Goal: Task Accomplishment & Management: Manage account settings

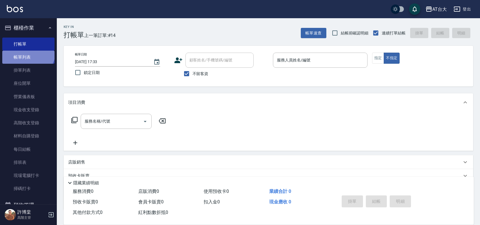
click at [27, 51] on link "帳單列表" at bounding box center [28, 57] width 52 height 13
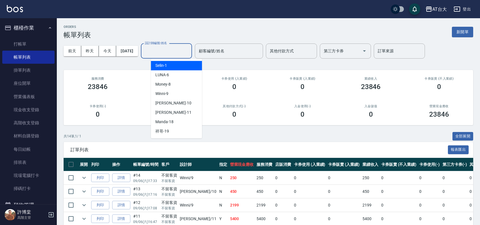
click at [173, 48] on input "設計師編號/姓名" at bounding box center [166, 51] width 46 height 10
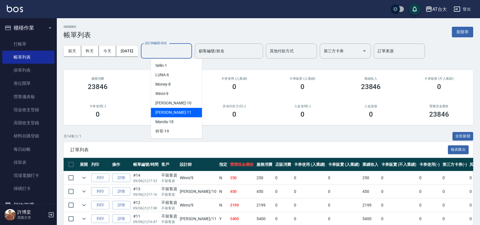
click at [171, 113] on span "Yvonne -11" at bounding box center [173, 112] width 36 height 6
type input "Yvonne-11"
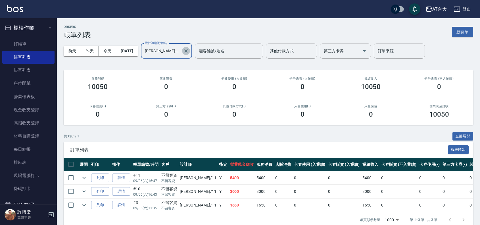
click at [189, 48] on icon "Clear" at bounding box center [186, 51] width 6 height 6
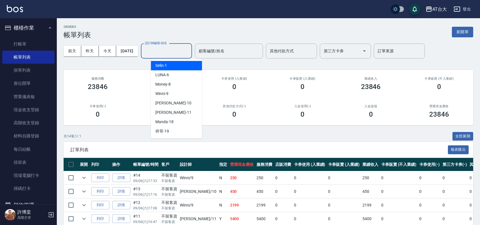
click at [181, 51] on input "設計師編號/姓名" at bounding box center [166, 51] width 46 height 10
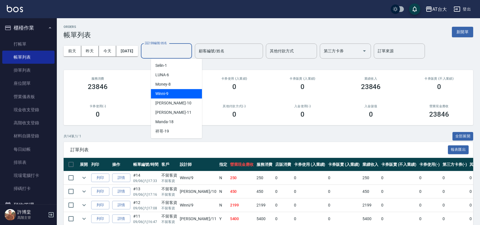
click at [179, 94] on div "Winni -9" at bounding box center [176, 93] width 51 height 9
type input "Winni-9"
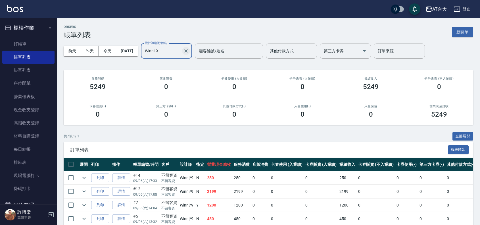
click at [189, 48] on icon "Clear" at bounding box center [186, 51] width 6 height 6
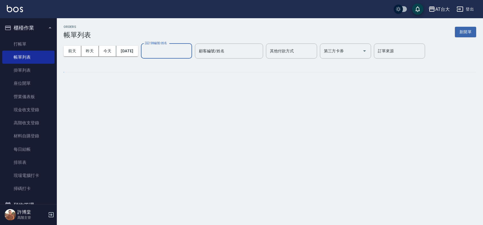
click at [175, 49] on input "設計師編號/姓名" at bounding box center [166, 51] width 46 height 10
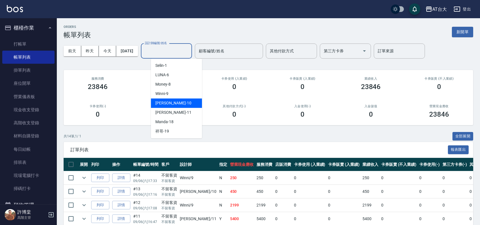
click at [169, 101] on span "JOJO -10" at bounding box center [173, 103] width 36 height 6
type input "JOJO-10"
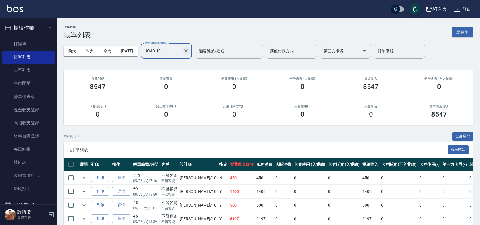
click at [188, 50] on icon "Clear" at bounding box center [185, 50] width 3 height 3
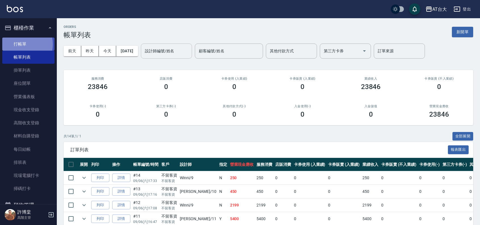
click at [19, 44] on link "打帳單" at bounding box center [28, 43] width 52 height 13
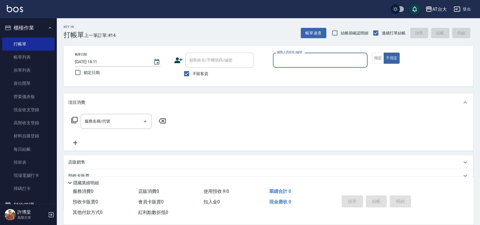
click at [306, 63] on input "服務人員姓名/編號" at bounding box center [320, 60] width 89 height 10
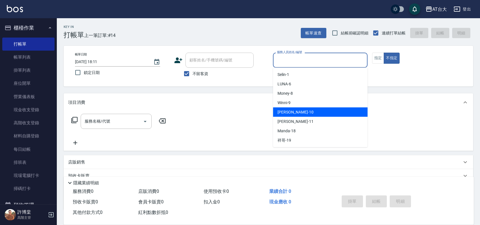
click at [305, 111] on div "JOJO -10" at bounding box center [320, 111] width 95 height 9
type input "JOJO-10"
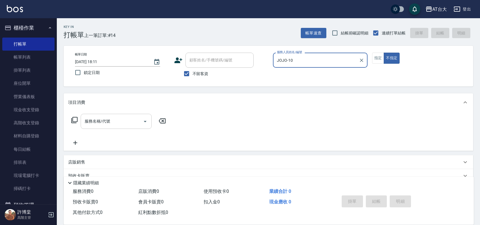
click at [127, 115] on div "服務名稱/代號" at bounding box center [116, 121] width 71 height 15
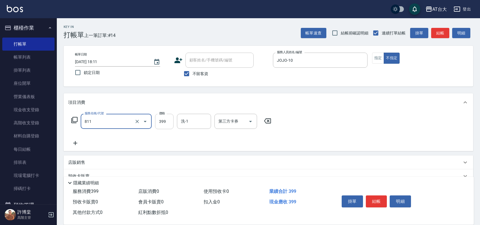
type input "洗+剪(811)"
click at [168, 126] on input "399" at bounding box center [164, 121] width 18 height 15
type input "899"
click at [377, 197] on button "結帳" at bounding box center [376, 201] width 21 height 12
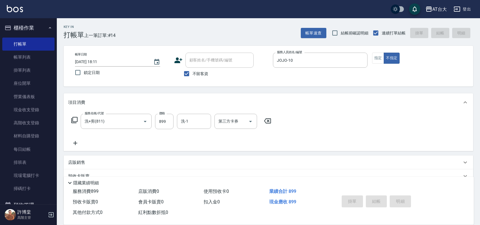
type input "2025/09/06 18:16"
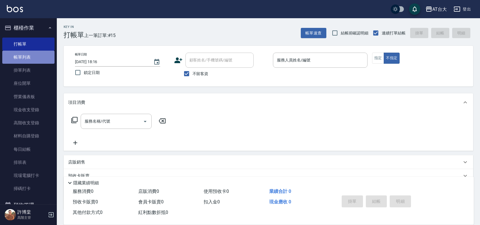
click at [33, 60] on link "帳單列表" at bounding box center [28, 57] width 52 height 13
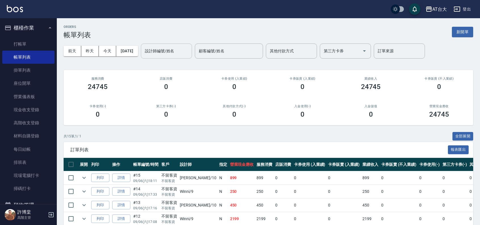
click at [173, 49] on input "設計師編號/姓名" at bounding box center [166, 51] width 46 height 10
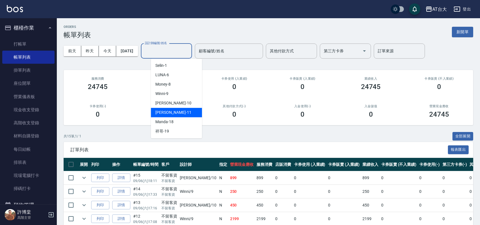
click at [181, 110] on div "[PERSON_NAME] -11" at bounding box center [176, 112] width 51 height 9
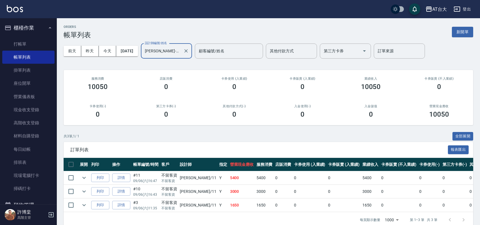
click at [181, 50] on input "[PERSON_NAME]-11" at bounding box center [161, 51] width 37 height 10
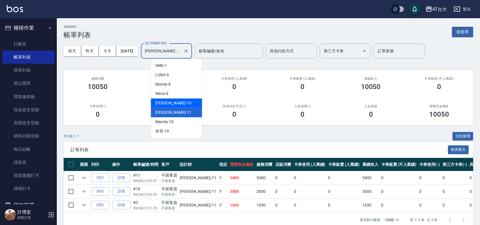
click at [180, 104] on div "JOJO -10" at bounding box center [176, 102] width 51 height 9
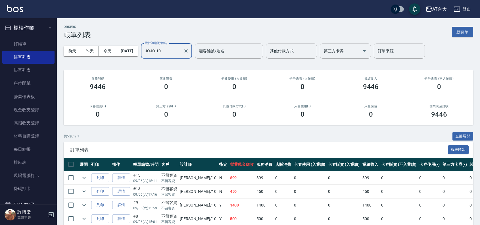
click at [180, 53] on input "JOJO-10" at bounding box center [161, 51] width 37 height 10
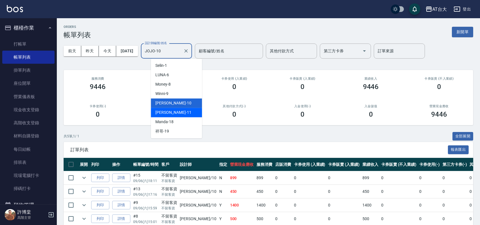
click at [178, 109] on div "[PERSON_NAME] -11" at bounding box center [176, 112] width 51 height 9
type input "[PERSON_NAME]-11"
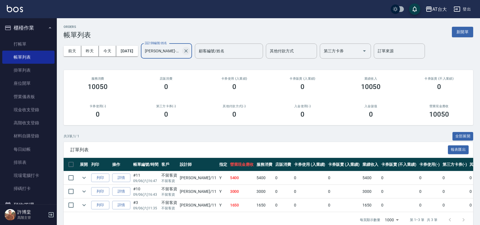
click at [189, 50] on icon "Clear" at bounding box center [186, 51] width 6 height 6
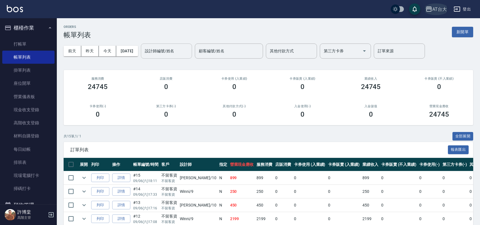
click at [430, 3] on button "AT台大" at bounding box center [436, 9] width 26 height 12
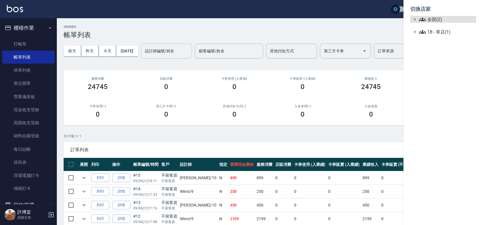
click at [439, 24] on ul "全部(2) 18 - 單店(1)" at bounding box center [443, 25] width 66 height 19
click at [438, 20] on span "全部(2)" at bounding box center [446, 19] width 55 height 7
click at [432, 33] on span "上越中山" at bounding box center [446, 35] width 56 height 7
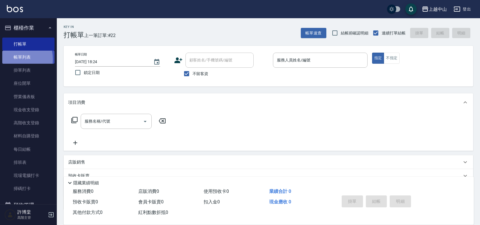
click at [9, 59] on link "帳單列表" at bounding box center [28, 57] width 52 height 13
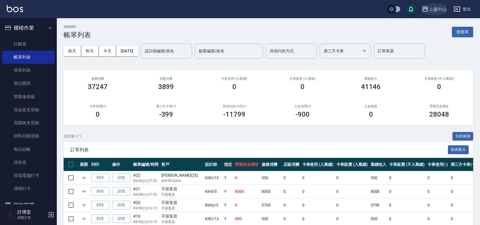
click at [432, 11] on div "上越中山" at bounding box center [438, 9] width 18 height 7
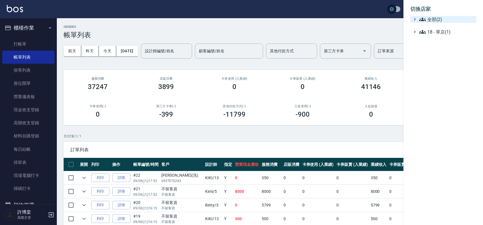
click at [433, 22] on span "全部(2)" at bounding box center [446, 19] width 55 height 7
click at [434, 28] on span "AT台大" at bounding box center [446, 26] width 56 height 7
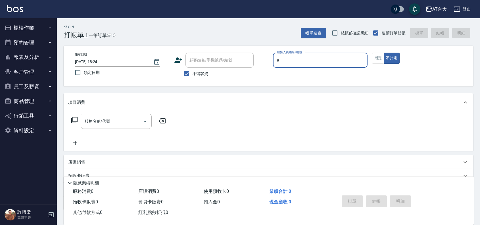
type input "Winni-9"
type button "false"
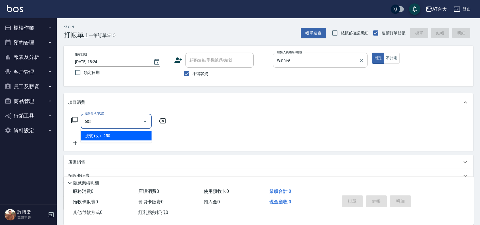
type input "洗髮 (女)(605)"
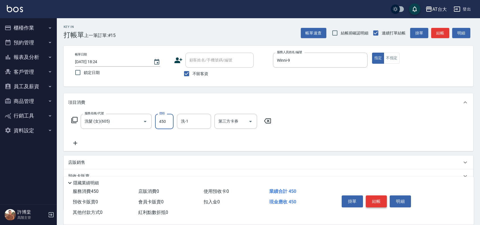
type input "450"
click at [386, 197] on button "結帳" at bounding box center [376, 201] width 21 height 12
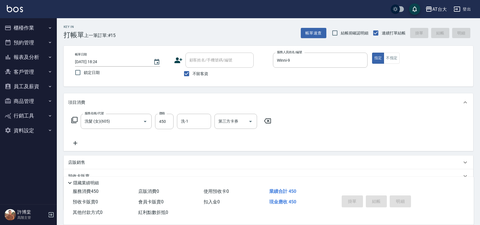
type input "2025/09/06 18:31"
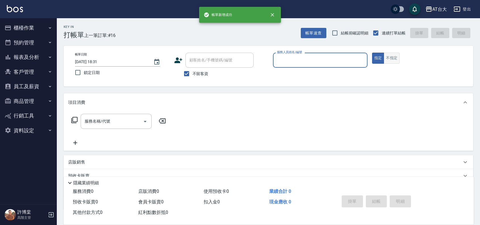
click at [396, 63] on button "不指定" at bounding box center [392, 58] width 16 height 11
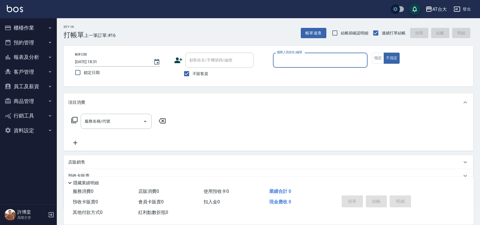
click at [317, 51] on div "帳單日期 2025/09/06 18:31 鎖定日期 顧客姓名/手機號碼/編號 顧客姓名/手機號碼/編號 不留客資 服務人員姓名/編號 服務人員姓名/編號 指…" at bounding box center [269, 66] width 410 height 41
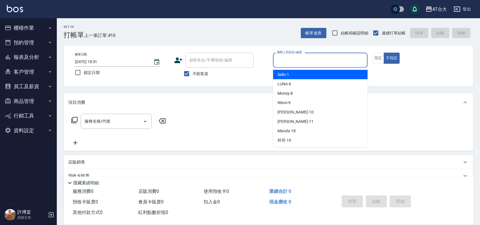
click at [313, 62] on input "服務人員姓名/編號" at bounding box center [320, 60] width 89 height 10
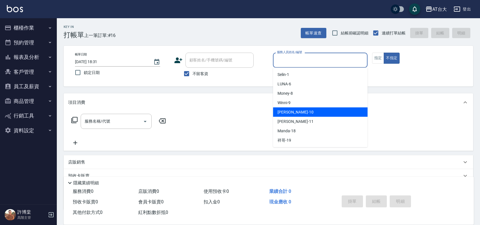
click at [293, 109] on div "JOJO -10" at bounding box center [320, 111] width 95 height 9
type input "JOJO-10"
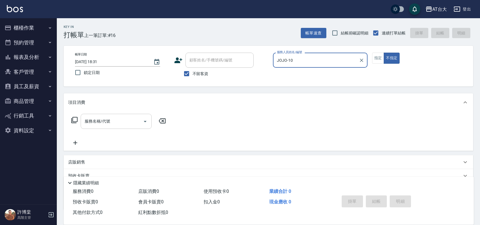
click at [129, 114] on div "服務名稱/代號" at bounding box center [116, 121] width 71 height 15
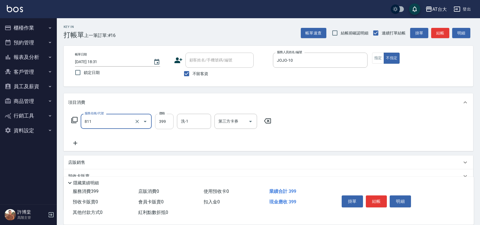
type input "洗+剪(811)"
click at [164, 125] on input "399" at bounding box center [164, 121] width 18 height 15
type input "450"
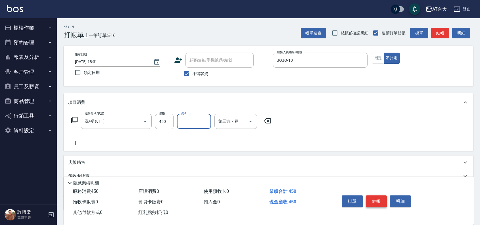
click at [371, 198] on button "結帳" at bounding box center [376, 201] width 21 height 12
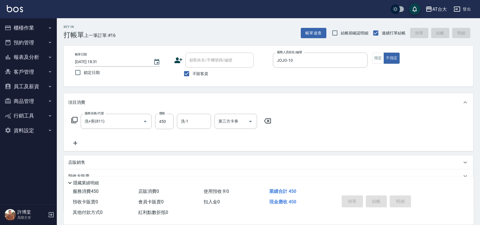
type input "2025/09/06 18:41"
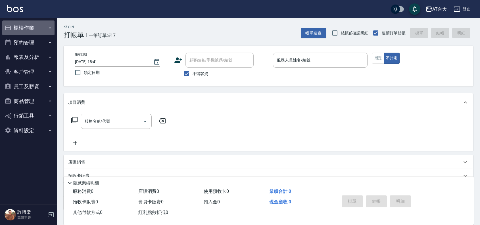
click at [40, 31] on button "櫃檯作業" at bounding box center [28, 27] width 52 height 15
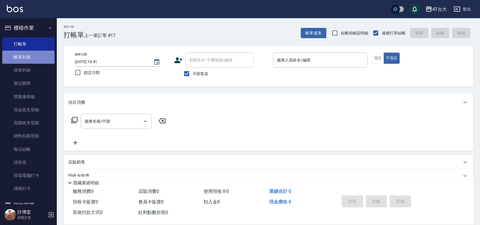
click at [33, 57] on link "帳單列表" at bounding box center [28, 57] width 52 height 13
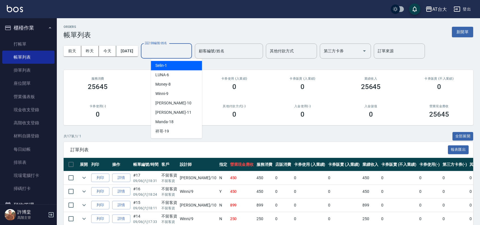
click at [175, 48] on input "設計師編號/姓名" at bounding box center [166, 51] width 46 height 10
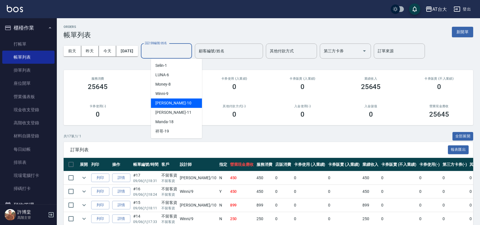
click at [172, 99] on div "JOJO -10" at bounding box center [176, 102] width 51 height 9
type input "JOJO-10"
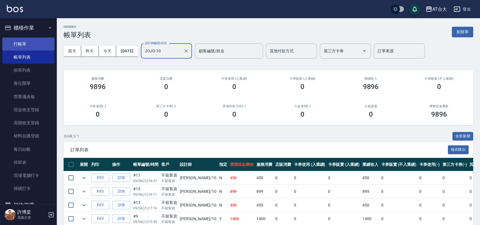
click at [28, 40] on link "打帳單" at bounding box center [28, 43] width 52 height 13
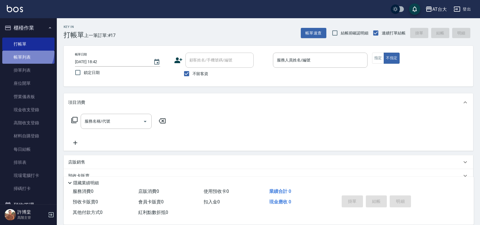
click at [18, 51] on link "帳單列表" at bounding box center [28, 57] width 52 height 13
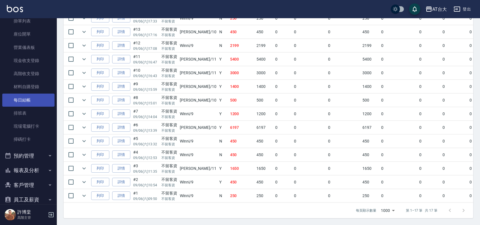
scroll to position [103, 0]
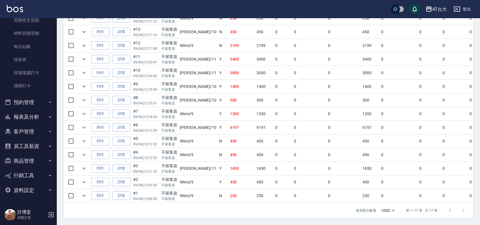
click at [31, 118] on button "報表及分析" at bounding box center [28, 116] width 52 height 15
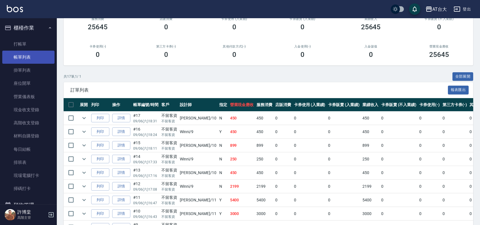
scroll to position [0, 0]
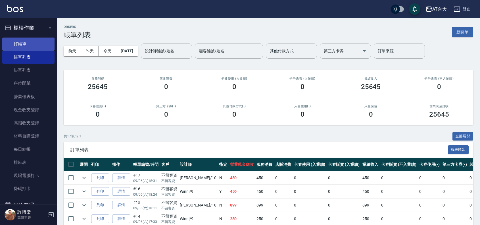
click at [24, 41] on link "打帳單" at bounding box center [28, 43] width 52 height 13
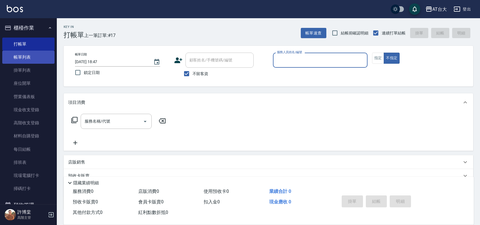
click at [27, 59] on link "帳單列表" at bounding box center [28, 57] width 52 height 13
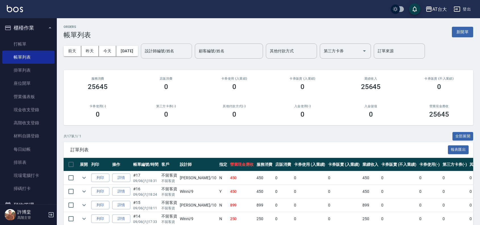
click at [164, 53] on input "設計師編號/姓名" at bounding box center [166, 51] width 46 height 10
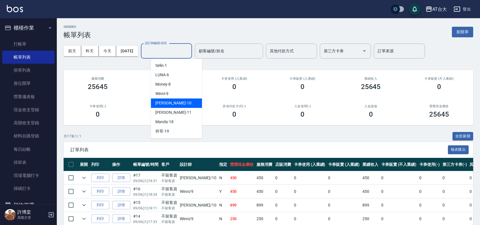
click at [194, 103] on div "JOJO -10" at bounding box center [176, 102] width 51 height 9
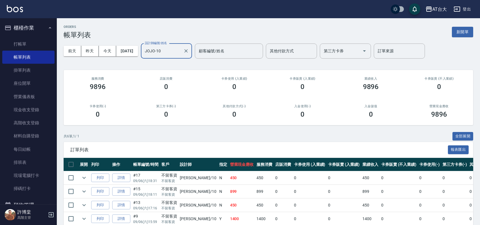
click at [181, 53] on input "JOJO-10" at bounding box center [161, 51] width 37 height 10
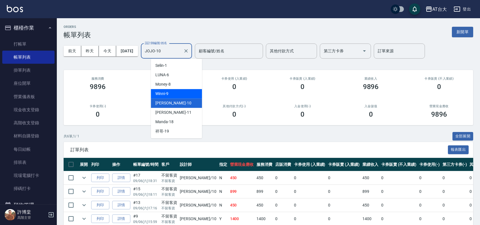
click at [185, 90] on div "Winni -9" at bounding box center [176, 93] width 51 height 9
type input "Winni-9"
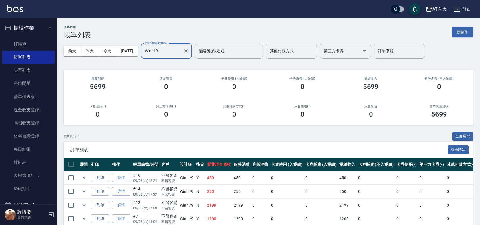
click at [189, 49] on icon "Clear" at bounding box center [186, 51] width 6 height 6
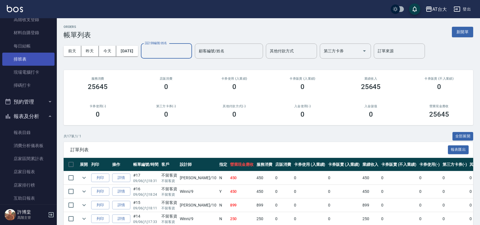
scroll to position [142, 0]
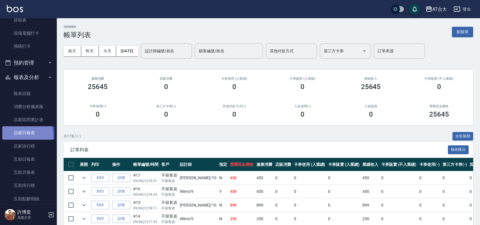
click at [17, 136] on link "店家日報表" at bounding box center [28, 132] width 52 height 13
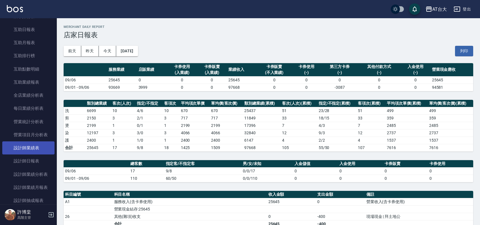
scroll to position [284, 0]
click at [37, 143] on link "設計師日報表" at bounding box center [28, 148] width 52 height 13
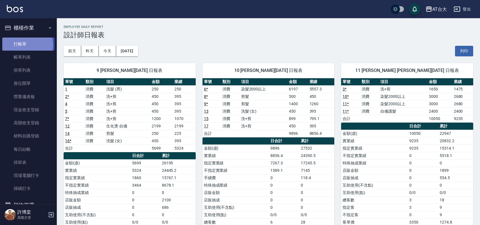
click at [25, 45] on link "打帳單" at bounding box center [28, 43] width 52 height 13
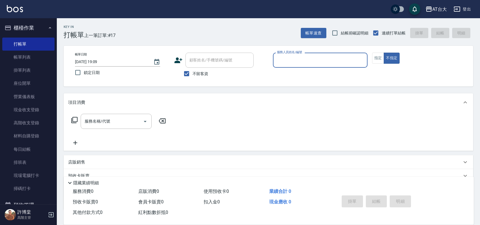
click at [424, 84] on div "帳單日期 2025/09/06 19:09 鎖定日期 顧客姓名/手機號碼/編號 顧客姓名/手機號碼/編號 不留客資 服務人員姓名/編號 服務人員姓名/編號 指…" at bounding box center [269, 66] width 410 height 41
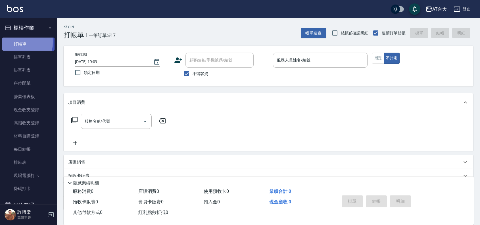
click at [10, 42] on link "打帳單" at bounding box center [28, 43] width 52 height 13
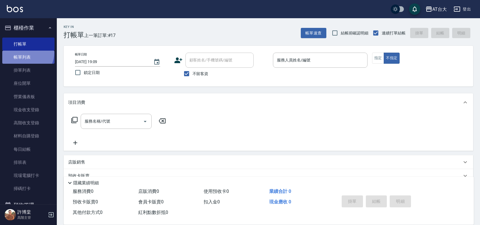
click at [24, 53] on link "帳單列表" at bounding box center [28, 57] width 52 height 13
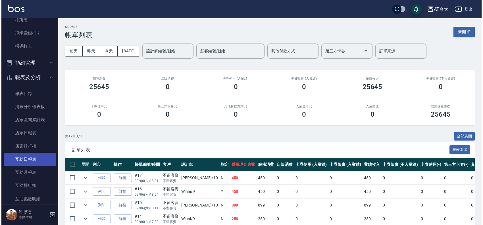
scroll to position [284, 0]
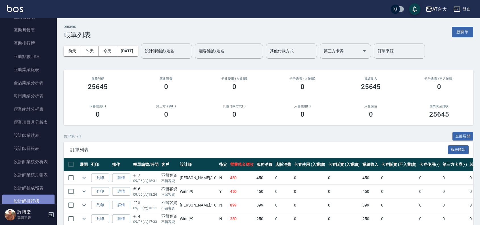
click at [40, 195] on link "設計師排行榜" at bounding box center [28, 200] width 52 height 13
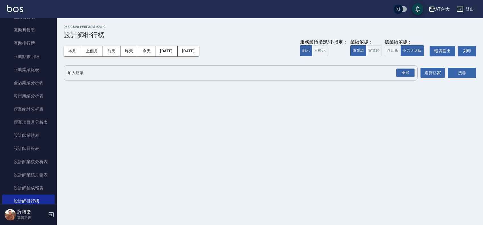
click at [86, 69] on input "加入店家" at bounding box center [236, 73] width 340 height 10
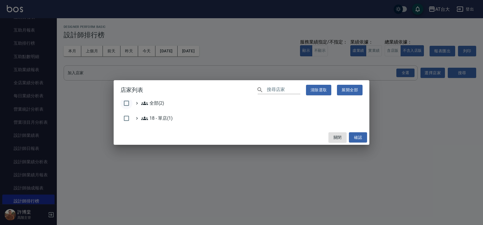
click at [131, 103] on input "checkbox" at bounding box center [126, 103] width 12 height 12
checkbox input "true"
click at [353, 134] on button "確認" at bounding box center [358, 137] width 18 height 11
checkbox input "false"
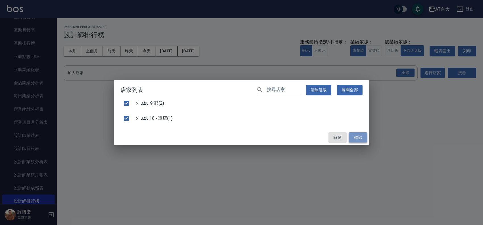
checkbox input "false"
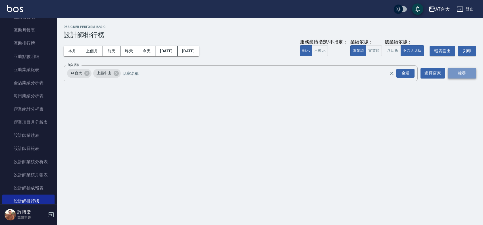
click at [468, 72] on button "搜尋" at bounding box center [462, 73] width 28 height 11
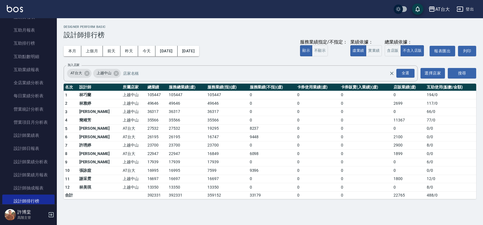
click at [146, 135] on td "26195" at bounding box center [157, 137] width 22 height 9
click at [146, 144] on td "23700" at bounding box center [157, 145] width 22 height 9
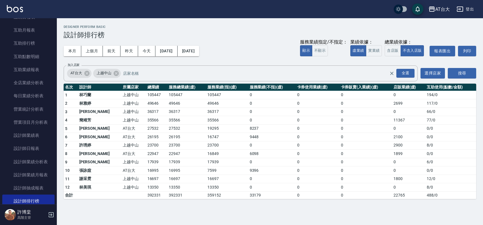
click at [146, 153] on td "22947" at bounding box center [157, 153] width 22 height 9
click at [146, 161] on td "17939" at bounding box center [157, 162] width 22 height 9
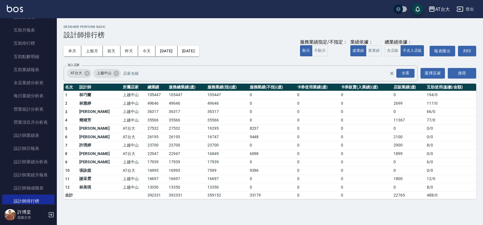
click at [146, 171] on td "16995" at bounding box center [157, 170] width 22 height 9
click at [146, 177] on td "16697" at bounding box center [157, 178] width 22 height 9
click at [146, 188] on td "13350" at bounding box center [157, 187] width 22 height 9
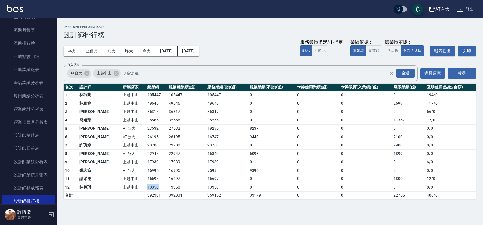
click at [146, 188] on td "13350" at bounding box center [157, 187] width 22 height 9
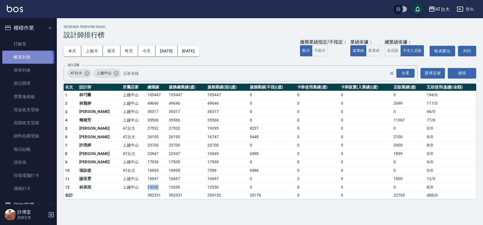
click at [23, 58] on link "帳單列表" at bounding box center [28, 57] width 52 height 13
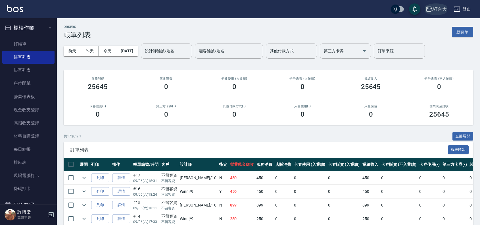
click at [434, 5] on button "AT台大" at bounding box center [436, 9] width 26 height 12
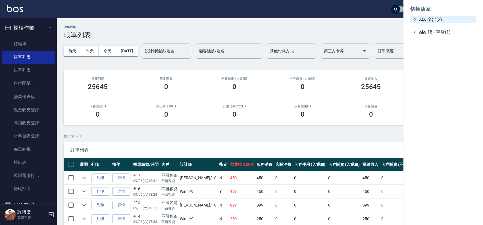
click at [436, 17] on span "全部(2)" at bounding box center [446, 19] width 55 height 7
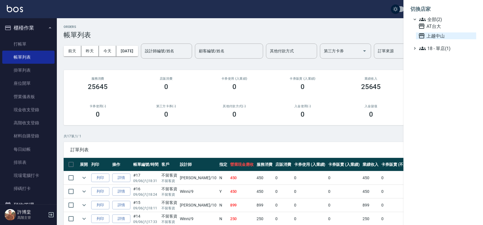
click at [424, 33] on icon at bounding box center [421, 35] width 7 height 7
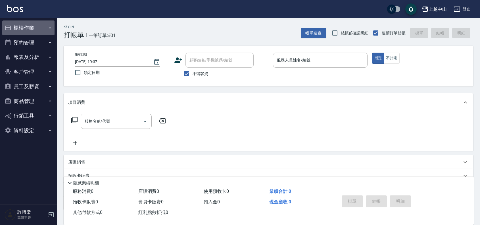
click at [23, 23] on button "櫃檯作業" at bounding box center [28, 27] width 52 height 15
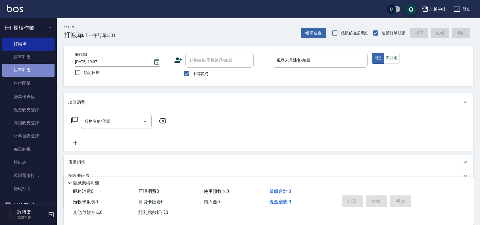
click at [32, 64] on link "掛單列表" at bounding box center [28, 70] width 52 height 13
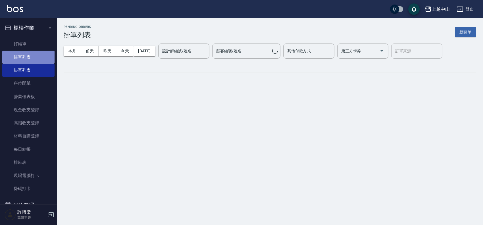
click at [32, 60] on link "帳單列表" at bounding box center [28, 57] width 52 height 13
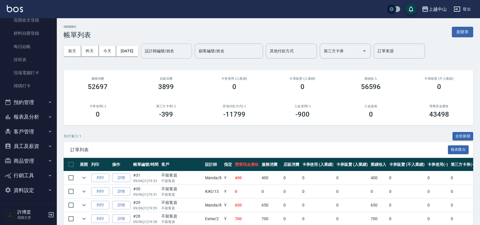
click at [181, 49] on input "設計師編號/姓名" at bounding box center [166, 51] width 46 height 10
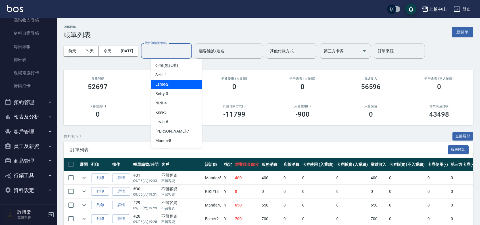
click at [175, 84] on div "Esme -2" at bounding box center [176, 84] width 51 height 9
type input "Esme-2"
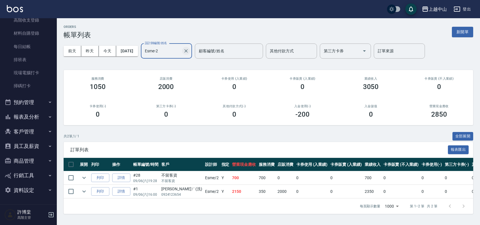
click at [190, 53] on button "Clear" at bounding box center [186, 51] width 8 height 8
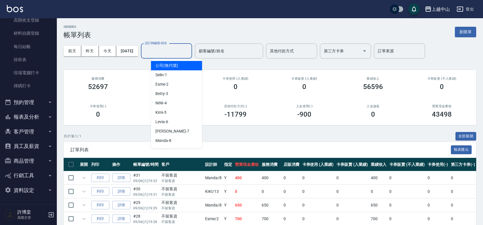
click at [179, 53] on input "設計師編號/姓名" at bounding box center [166, 51] width 46 height 10
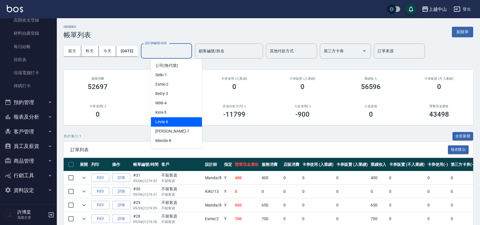
click at [166, 118] on div "Levia -6" at bounding box center [176, 121] width 51 height 9
type input "Levia-6"
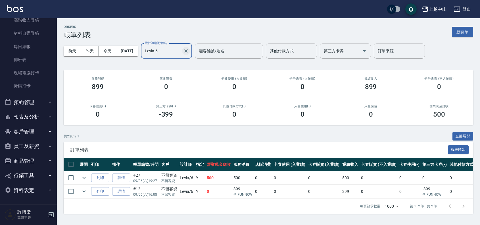
click at [189, 50] on icon "Clear" at bounding box center [186, 51] width 6 height 6
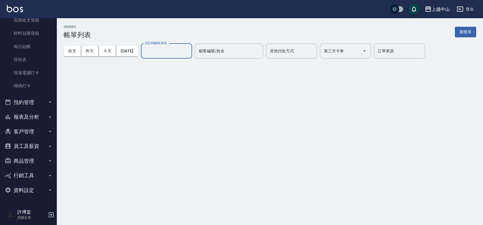
click at [174, 50] on input "設計師編號/姓名" at bounding box center [166, 51] width 46 height 10
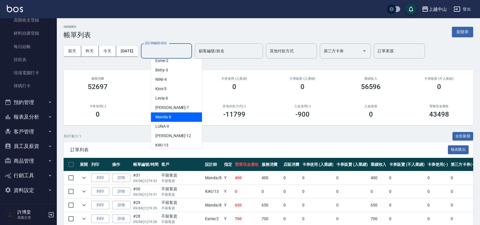
scroll to position [36, 0]
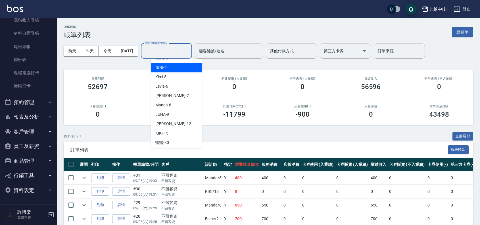
click at [162, 69] on span "NINI -4" at bounding box center [160, 67] width 11 height 6
type input "NINI-4"
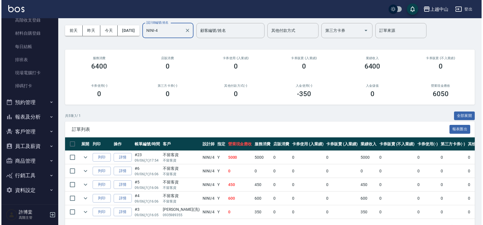
scroll to position [0, 0]
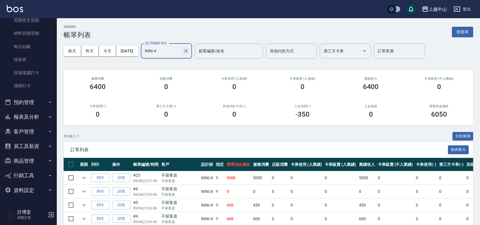
click at [188, 51] on icon "Clear" at bounding box center [185, 50] width 3 height 3
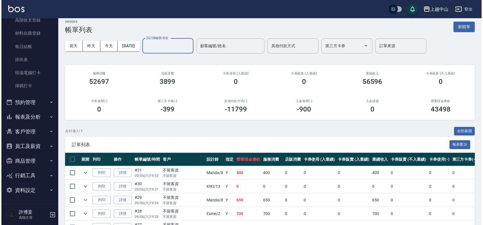
scroll to position [71, 0]
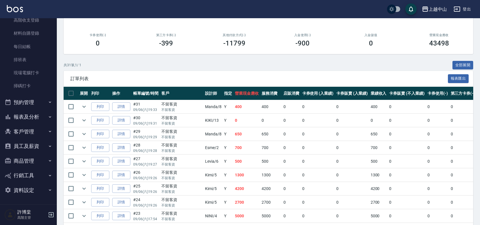
click at [435, 15] on div "上越中山 登出" at bounding box center [240, 9] width 480 height 18
click at [435, 9] on div "上越中山" at bounding box center [438, 9] width 18 height 7
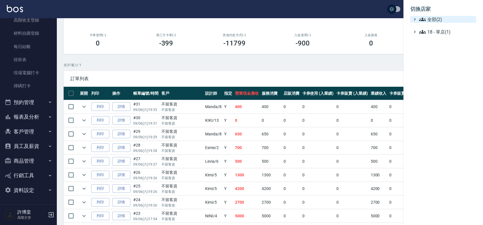
click at [430, 19] on span "全部(2)" at bounding box center [446, 19] width 55 height 7
click at [430, 24] on span "AT台大" at bounding box center [446, 26] width 56 height 7
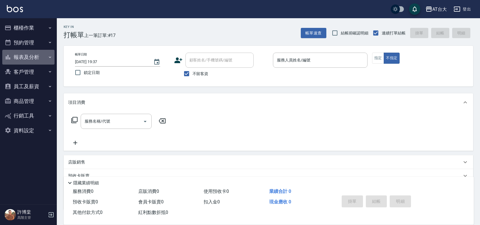
click at [29, 60] on button "報表及分析" at bounding box center [28, 57] width 52 height 15
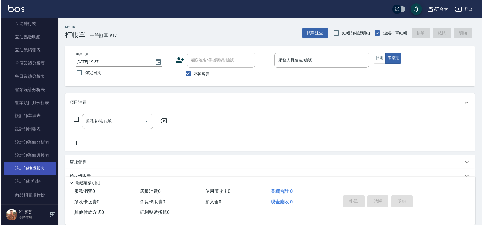
scroll to position [142, 0]
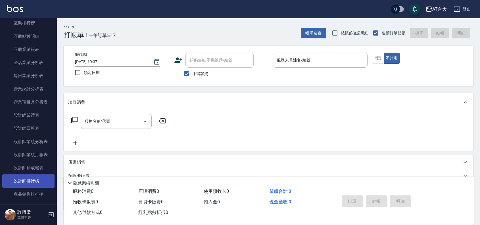
click at [33, 182] on link "設計師排行榜" at bounding box center [28, 180] width 52 height 13
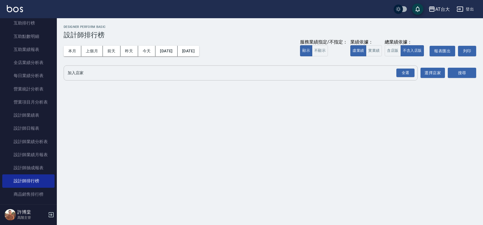
click at [95, 70] on input "加入店家" at bounding box center [236, 73] width 340 height 10
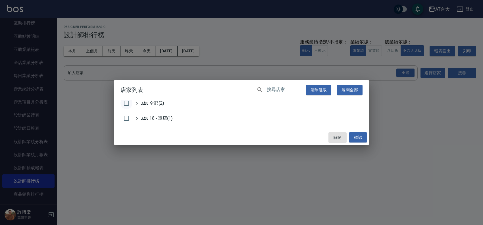
click at [121, 99] on input "checkbox" at bounding box center [126, 103] width 12 height 12
checkbox input "true"
click at [355, 136] on button "確認" at bounding box center [358, 137] width 18 height 11
checkbox input "false"
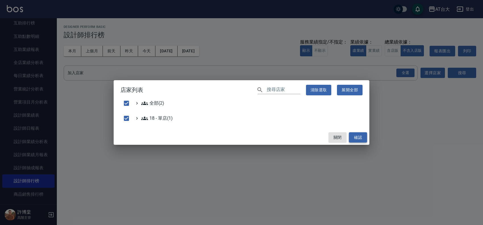
checkbox input "false"
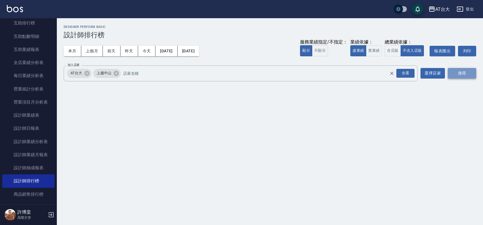
click at [469, 73] on button "搜尋" at bounding box center [462, 73] width 28 height 11
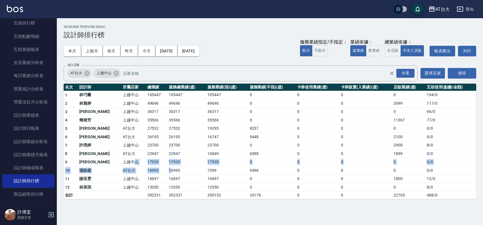
drag, startPoint x: 113, startPoint y: 164, endPoint x: 151, endPoint y: 170, distance: 39.0
click at [151, 170] on tbody "1 [PERSON_NAME] 上越中山 105447 105447 105447 0 0 0 0 194 / 0 2 [PERSON_NAME] [GEOG…" at bounding box center [270, 145] width 412 height 108
click at [167, 170] on td "16995" at bounding box center [186, 170] width 39 height 9
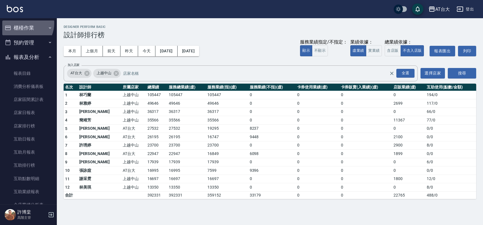
click at [20, 23] on button "櫃檯作業" at bounding box center [28, 27] width 52 height 15
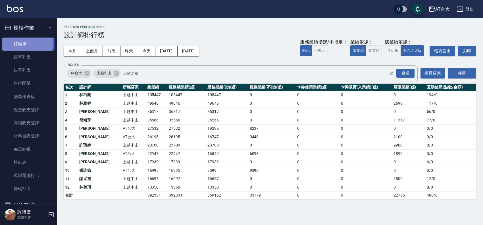
click at [20, 41] on link "打帳單" at bounding box center [28, 43] width 52 height 13
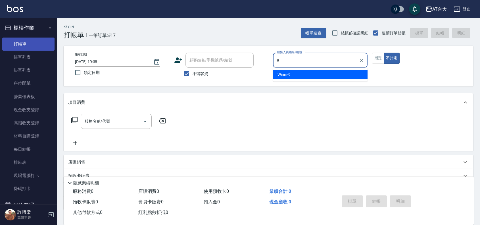
type input "Winni-9"
type button "false"
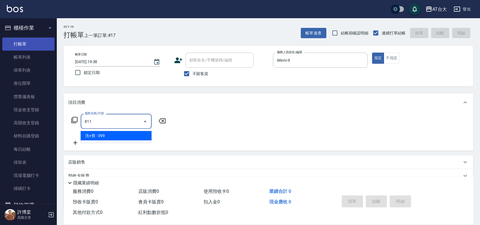
type input "洗+剪(811)"
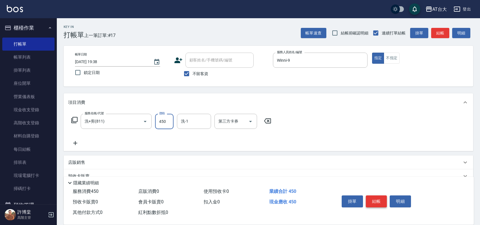
type input "450"
click at [374, 195] on button "結帳" at bounding box center [376, 201] width 21 height 12
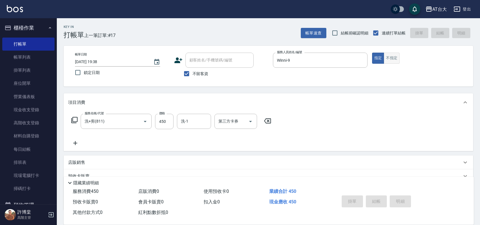
type input "[DATE] 19:49"
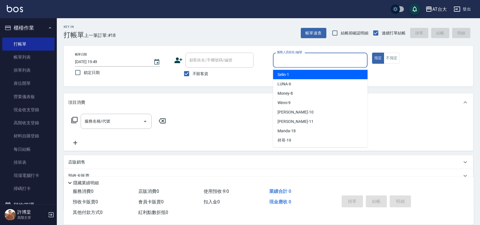
click at [338, 62] on input "服務人員姓名/編號" at bounding box center [320, 60] width 89 height 10
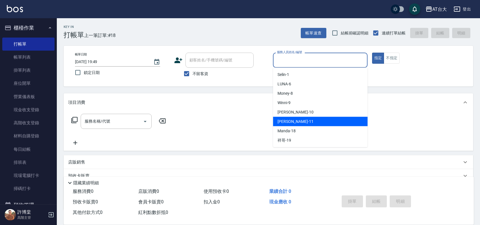
drag, startPoint x: 323, startPoint y: 118, endPoint x: 319, endPoint y: 116, distance: 4.8
click at [324, 117] on div "[PERSON_NAME] -11" at bounding box center [320, 121] width 95 height 9
type input "[PERSON_NAME]-11"
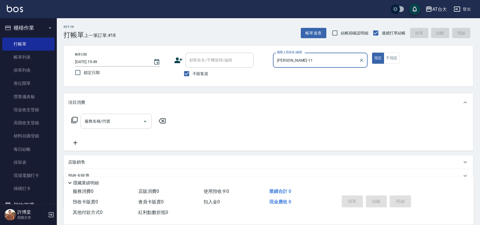
click at [131, 122] on input "服務名稱/代號" at bounding box center [111, 121] width 57 height 10
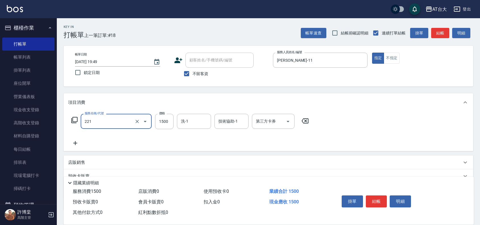
type input "燙髮自備 1500 以 下(221)"
type input "2800"
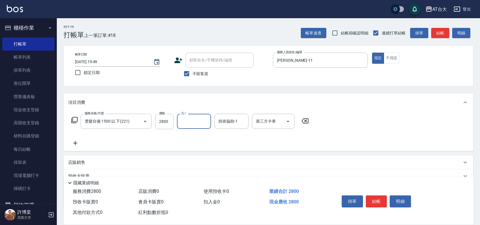
click at [74, 141] on icon at bounding box center [75, 142] width 14 height 7
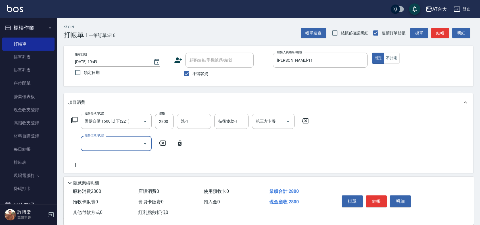
click at [126, 147] on input "服務名稱/代號" at bounding box center [111, 143] width 57 height 10
type input "自備護髮(401)"
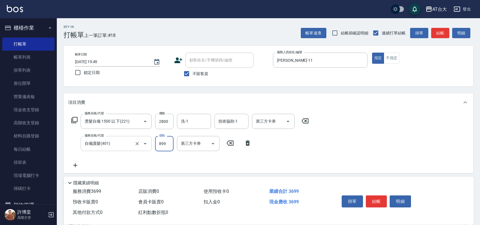
type input "899"
click at [377, 196] on button "結帳" at bounding box center [376, 201] width 21 height 12
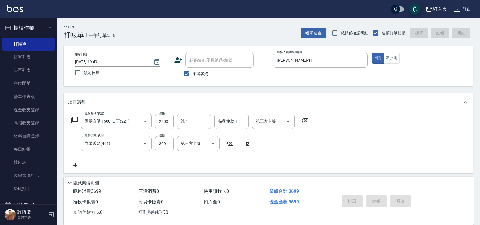
type input "2025/09/06 20:06"
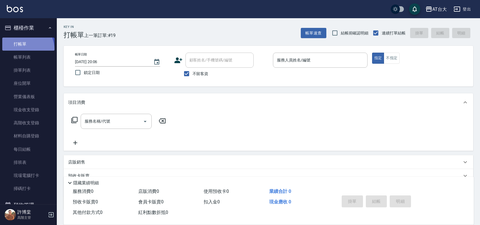
click at [19, 50] on link "打帳單" at bounding box center [28, 43] width 52 height 13
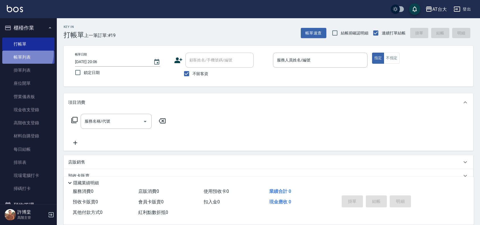
click at [20, 53] on link "帳單列表" at bounding box center [28, 57] width 52 height 13
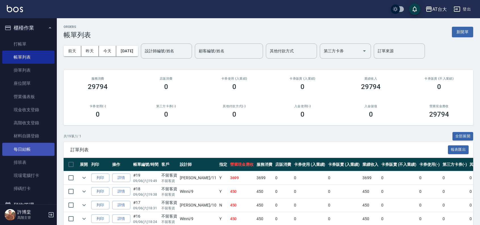
click at [26, 149] on link "每日結帳" at bounding box center [28, 149] width 52 height 13
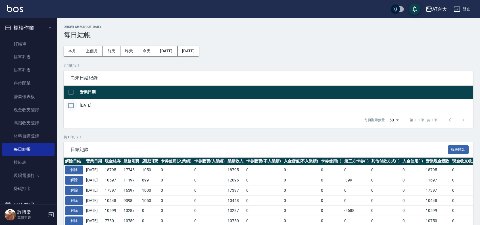
click at [73, 109] on input "checkbox" at bounding box center [71, 105] width 12 height 12
checkbox input "true"
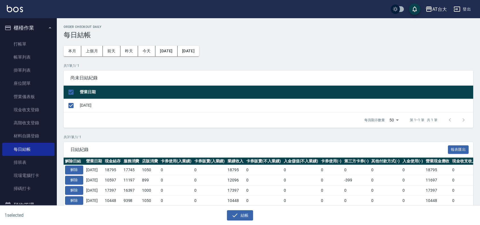
click at [256, 214] on div "結帳" at bounding box center [240, 215] width 233 height 11
click at [254, 215] on div "結帳" at bounding box center [240, 215] width 233 height 11
click at [244, 209] on div "結帳" at bounding box center [238, 212] width 238 height 15
click at [245, 213] on button "結帳" at bounding box center [240, 215] width 26 height 11
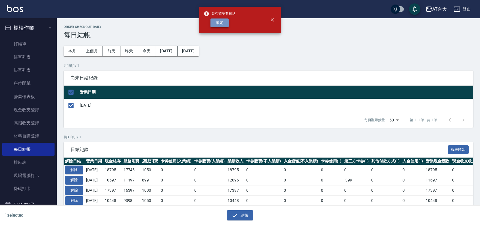
click at [222, 22] on button "確定" at bounding box center [220, 22] width 18 height 9
checkbox input "false"
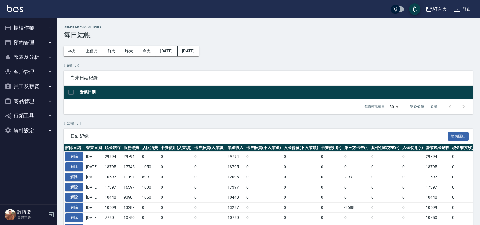
click at [16, 59] on button "報表及分析" at bounding box center [28, 57] width 52 height 15
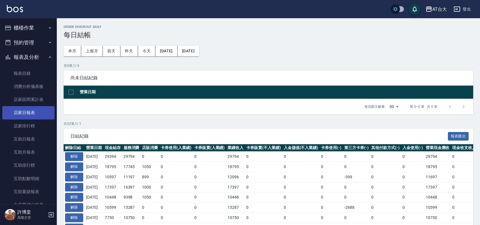
click at [41, 117] on link "店家日報表" at bounding box center [28, 112] width 52 height 13
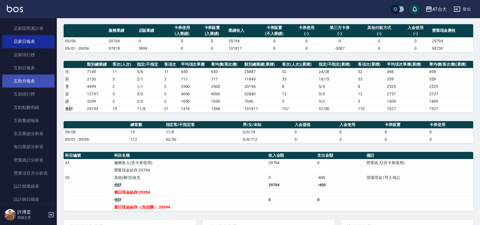
scroll to position [107, 0]
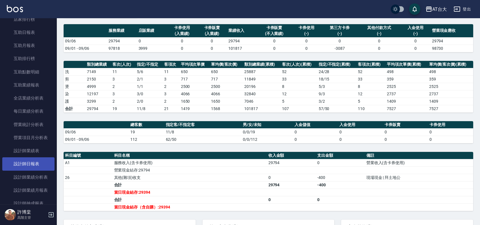
click at [43, 158] on link "設計師日報表" at bounding box center [28, 163] width 52 height 13
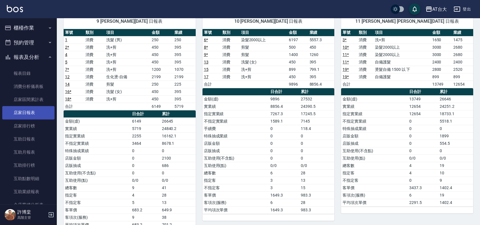
click at [43, 116] on link "店家日報表" at bounding box center [28, 112] width 52 height 13
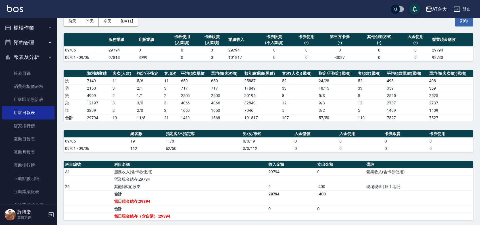
scroll to position [40, 0]
